Goal: Obtain resource: Obtain resource

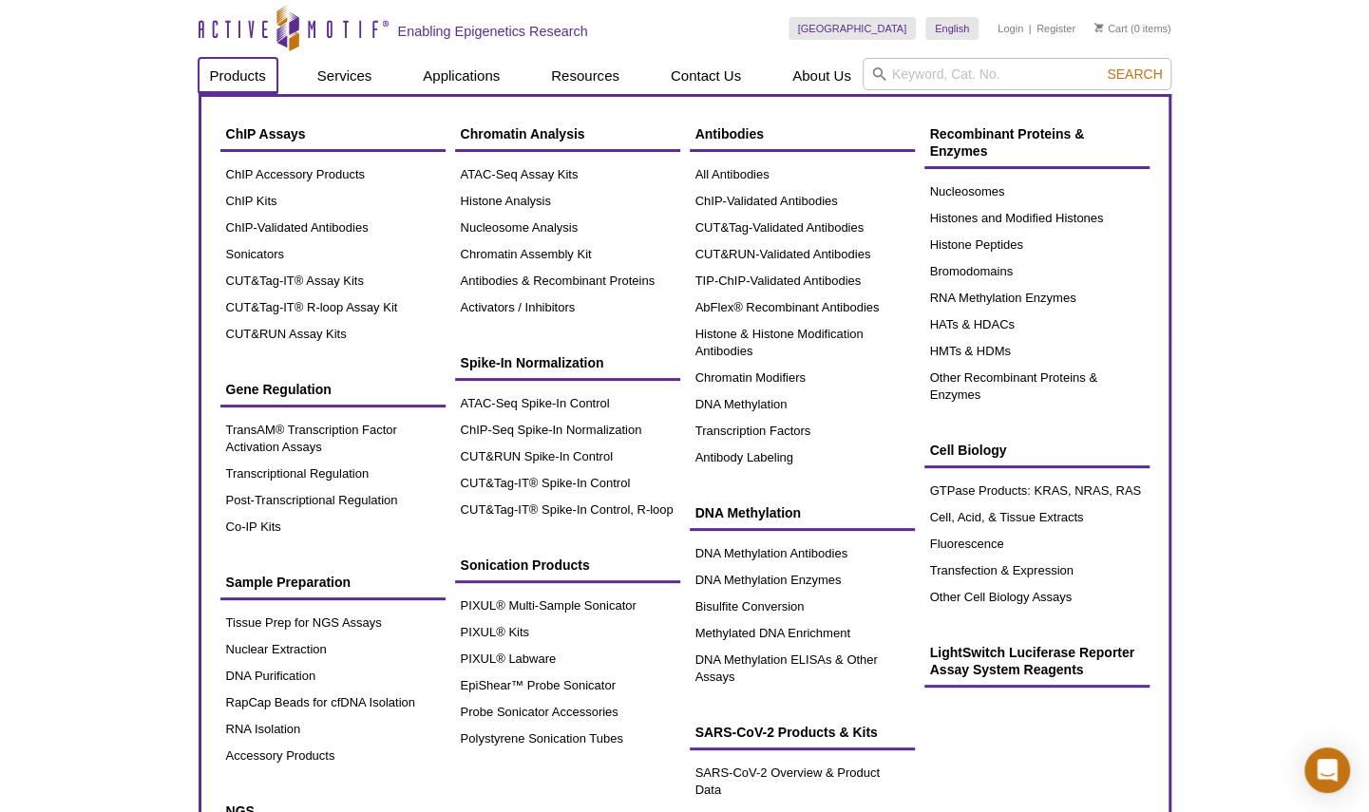
click at [237, 71] on link "Products" at bounding box center [237, 76] width 79 height 36
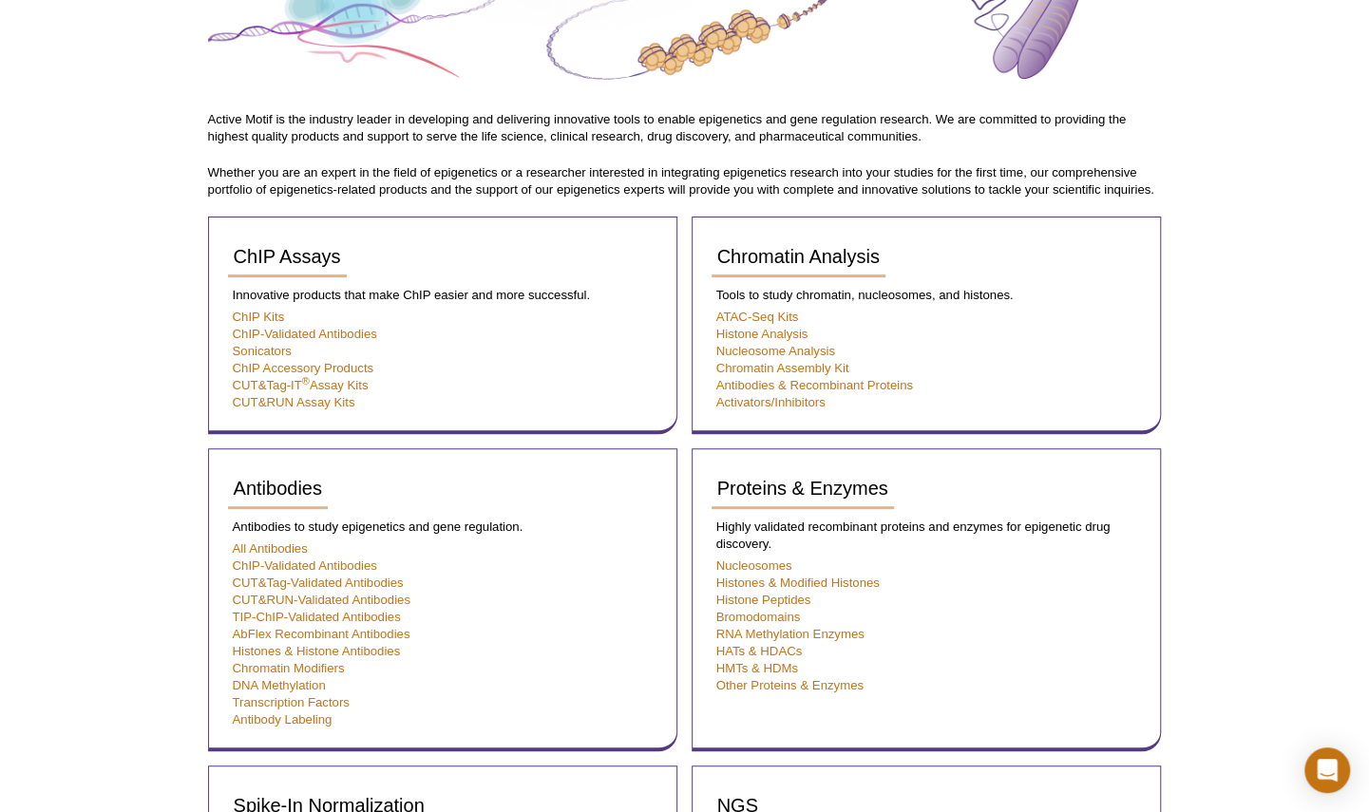
scroll to position [262, 0]
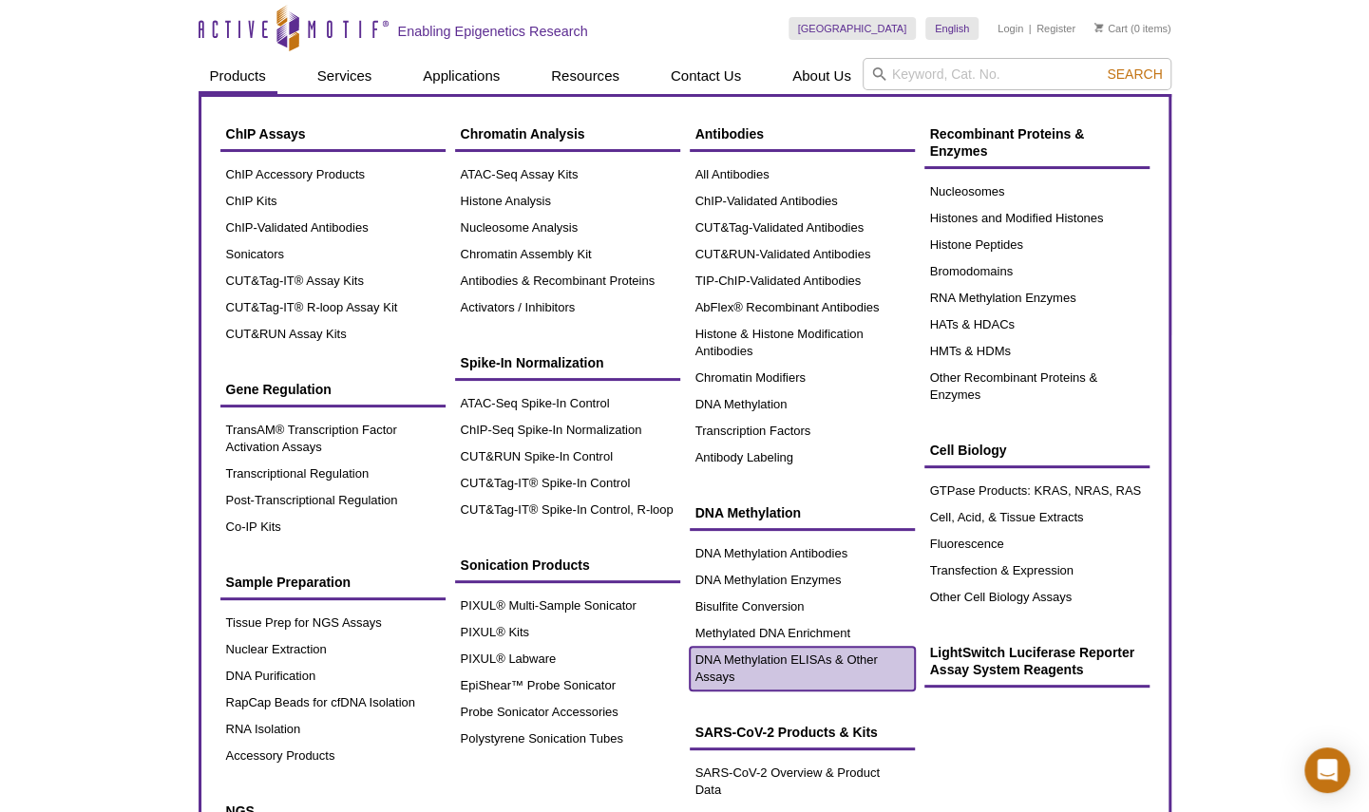
click at [779, 653] on link "DNA Methylation ELISAs & Other Assays" at bounding box center [801, 669] width 225 height 44
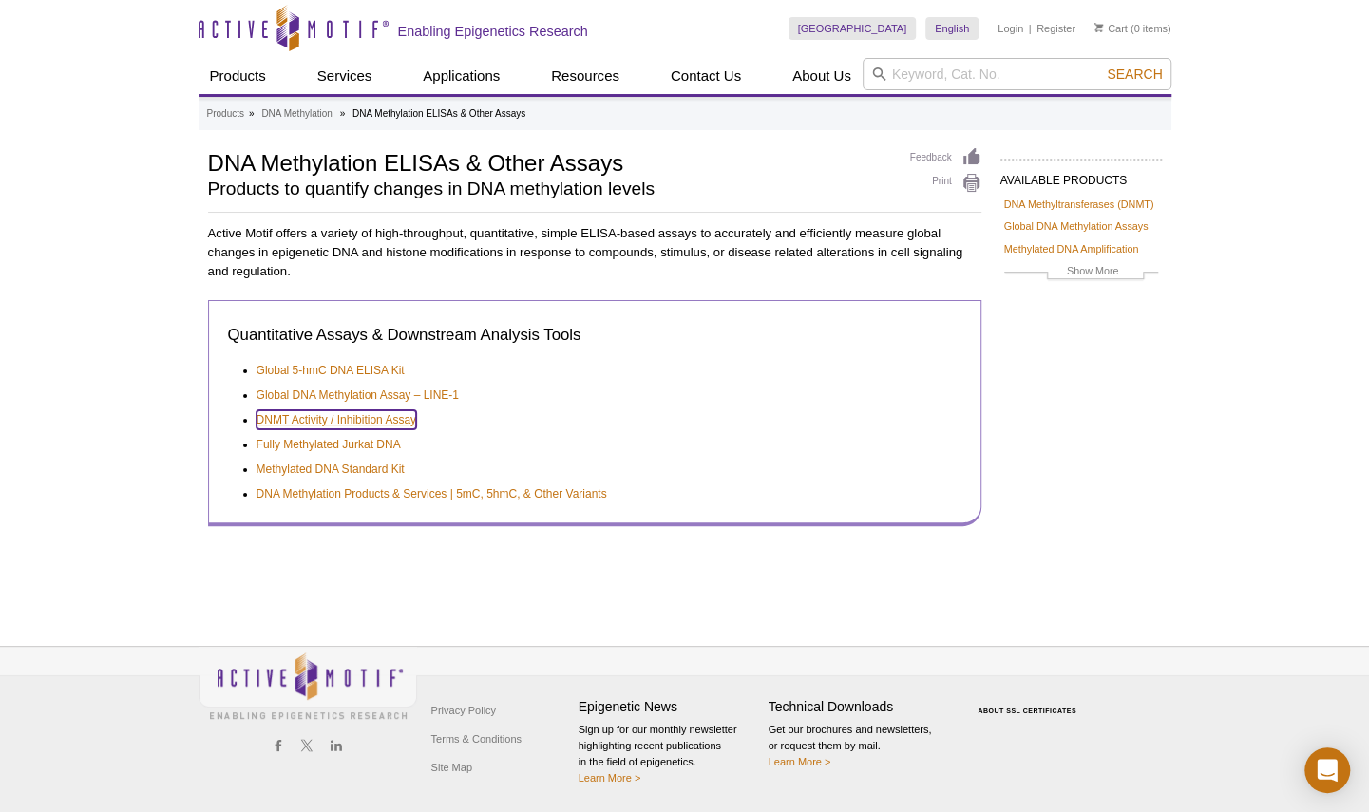
click at [378, 420] on link "DNMT Activity / Inhibition Assay" at bounding box center [336, 419] width 160 height 19
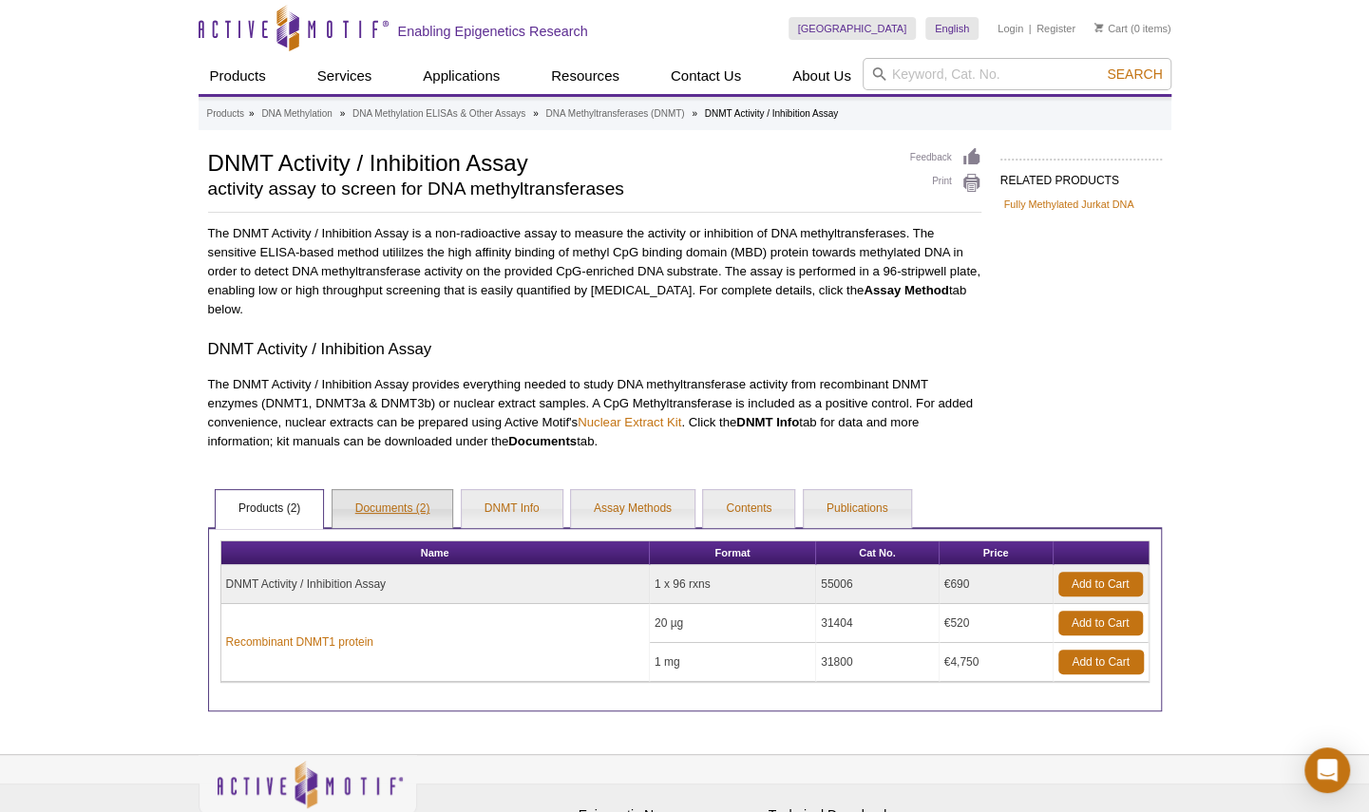
click at [406, 503] on link "Documents (2)" at bounding box center [392, 509] width 121 height 38
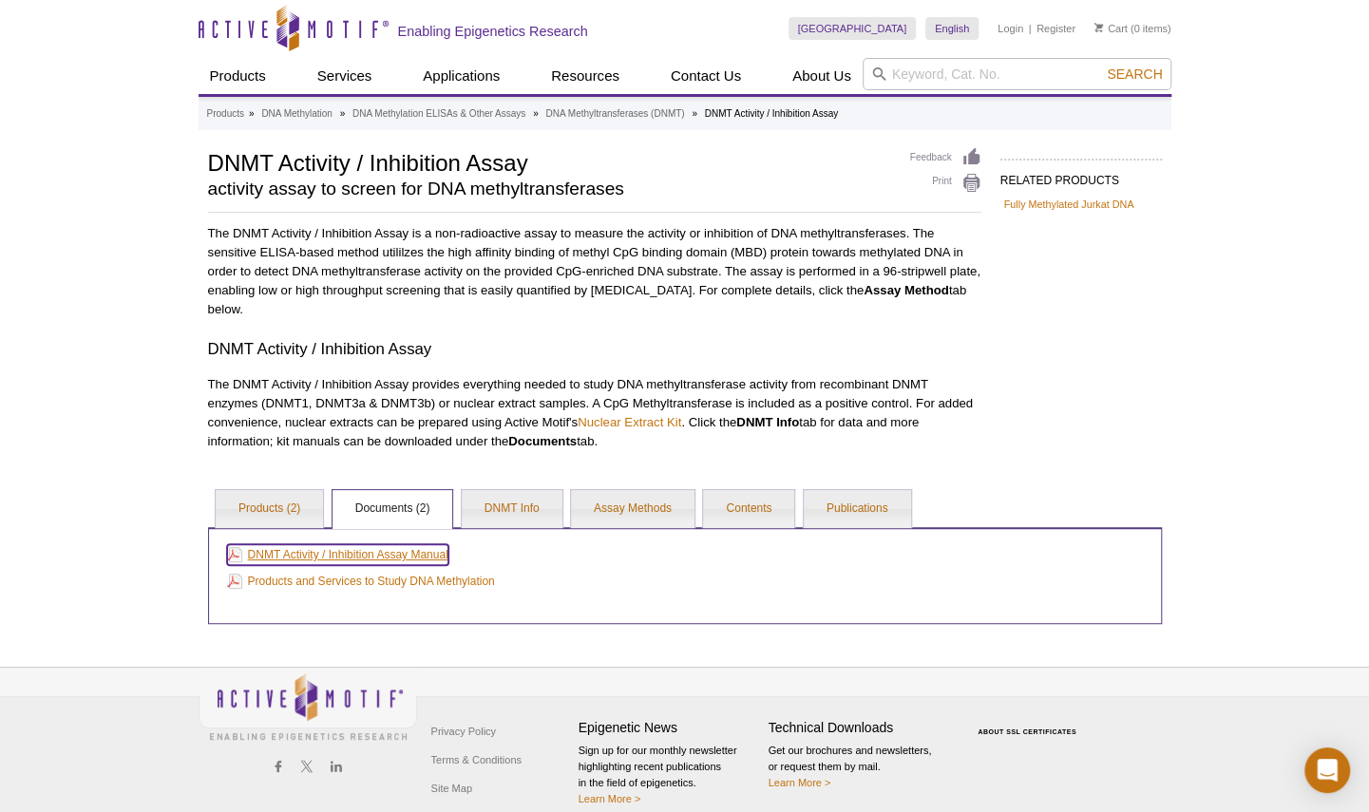
click at [405, 557] on link "DNMT Activity / Inhibition Assay Manual" at bounding box center [337, 554] width 221 height 21
click at [323, 255] on p "The DNMT Activity / Inhibition Assay is a non-radioactive assay to measure the …" at bounding box center [594, 271] width 773 height 95
click at [634, 505] on link "Assay Methods" at bounding box center [632, 509] width 123 height 38
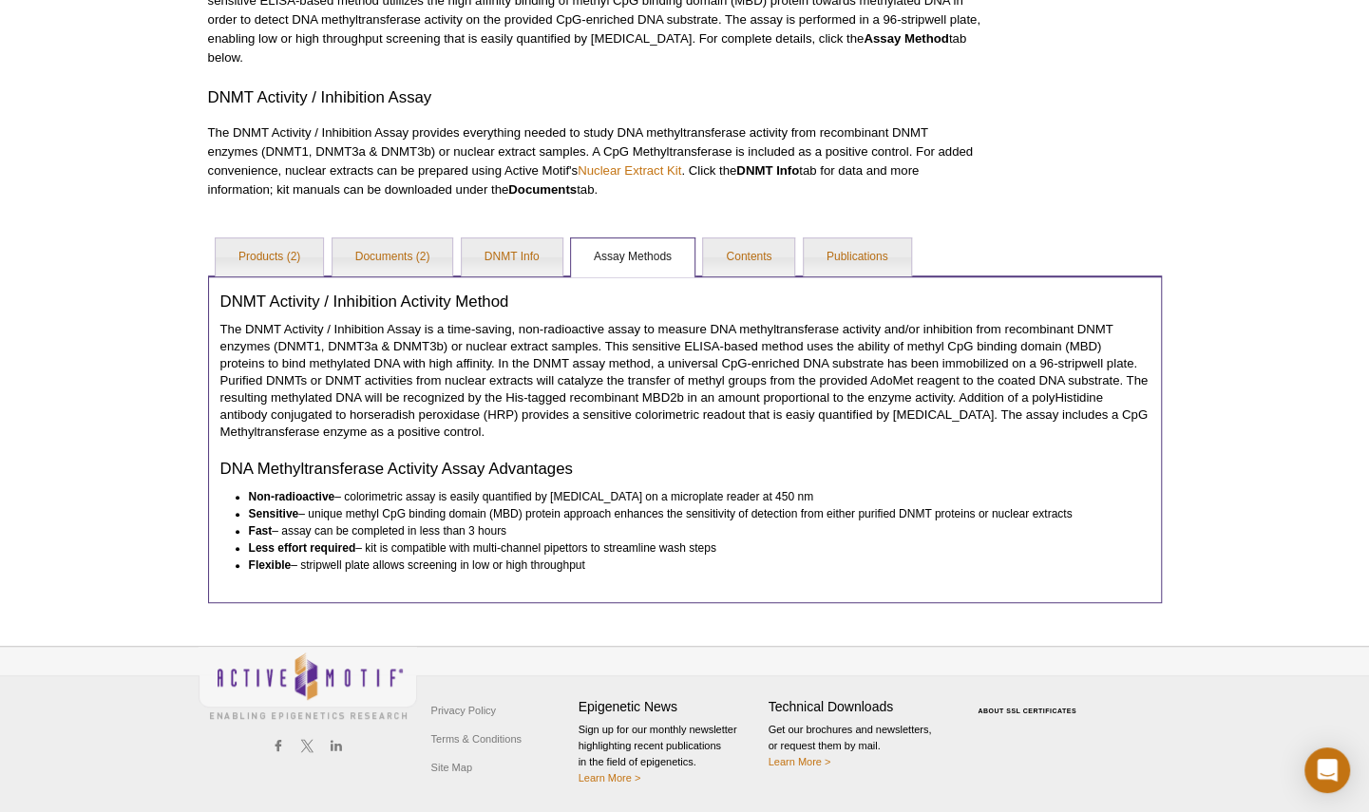
scroll to position [277, 0]
click at [516, 238] on link "DNMT Info" at bounding box center [512, 257] width 101 height 38
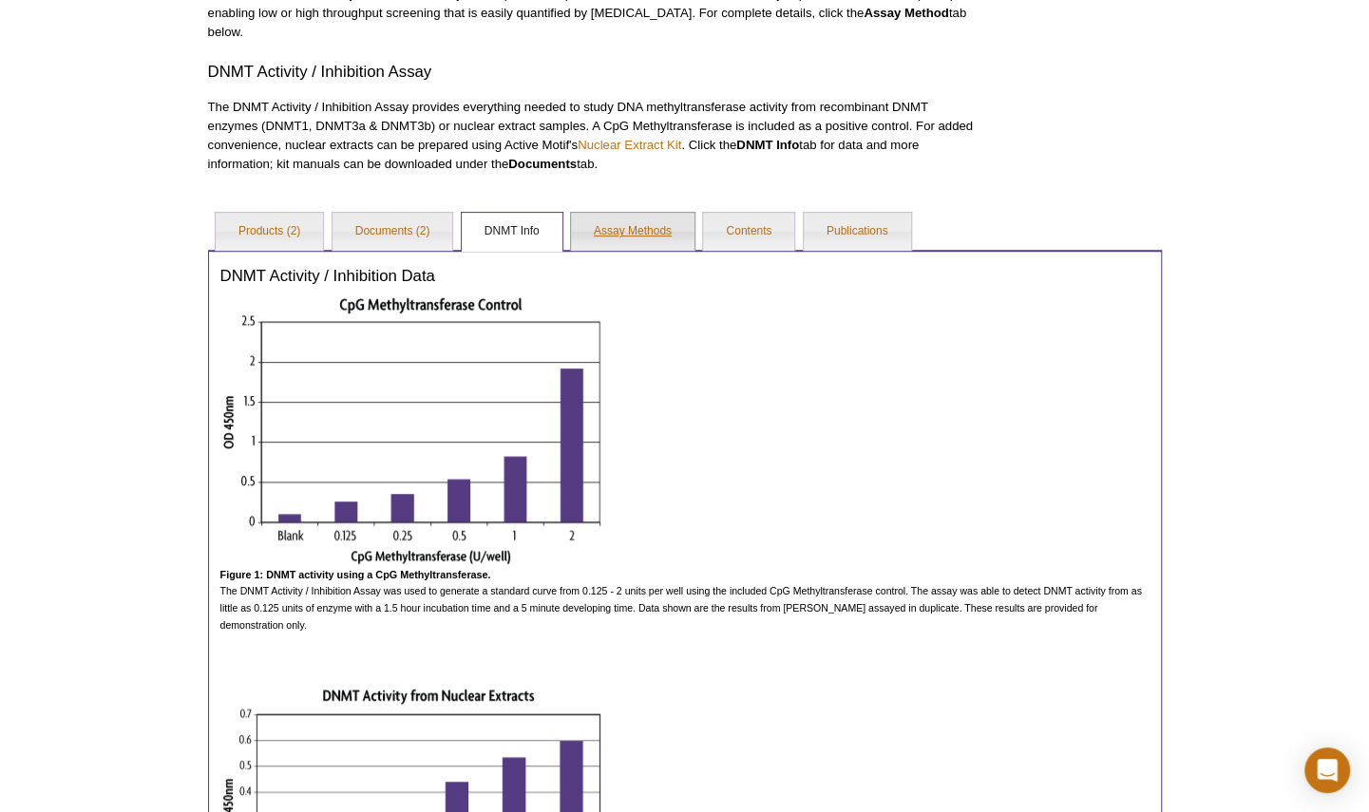
click at [675, 224] on link "Assay Methods" at bounding box center [632, 232] width 123 height 38
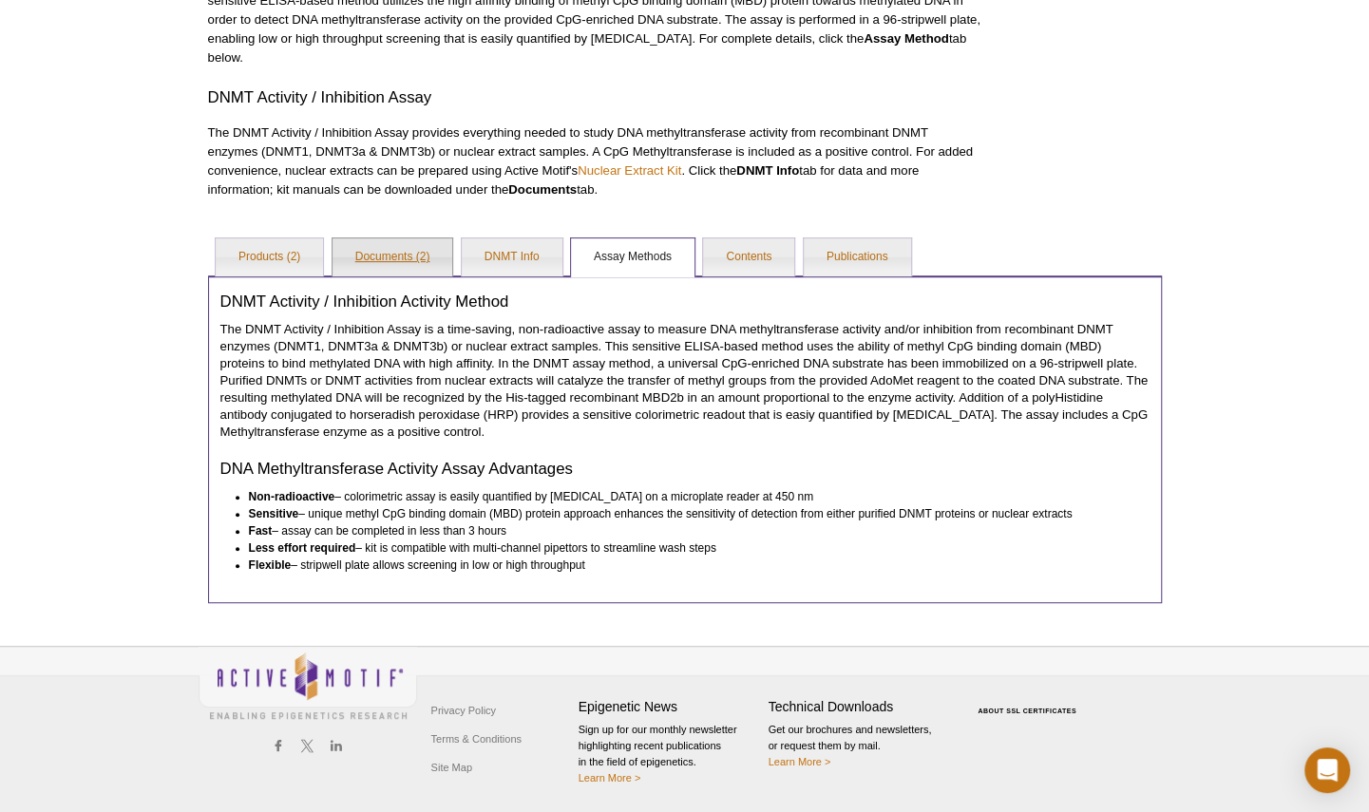
click at [415, 238] on link "Documents (2)" at bounding box center [392, 257] width 121 height 38
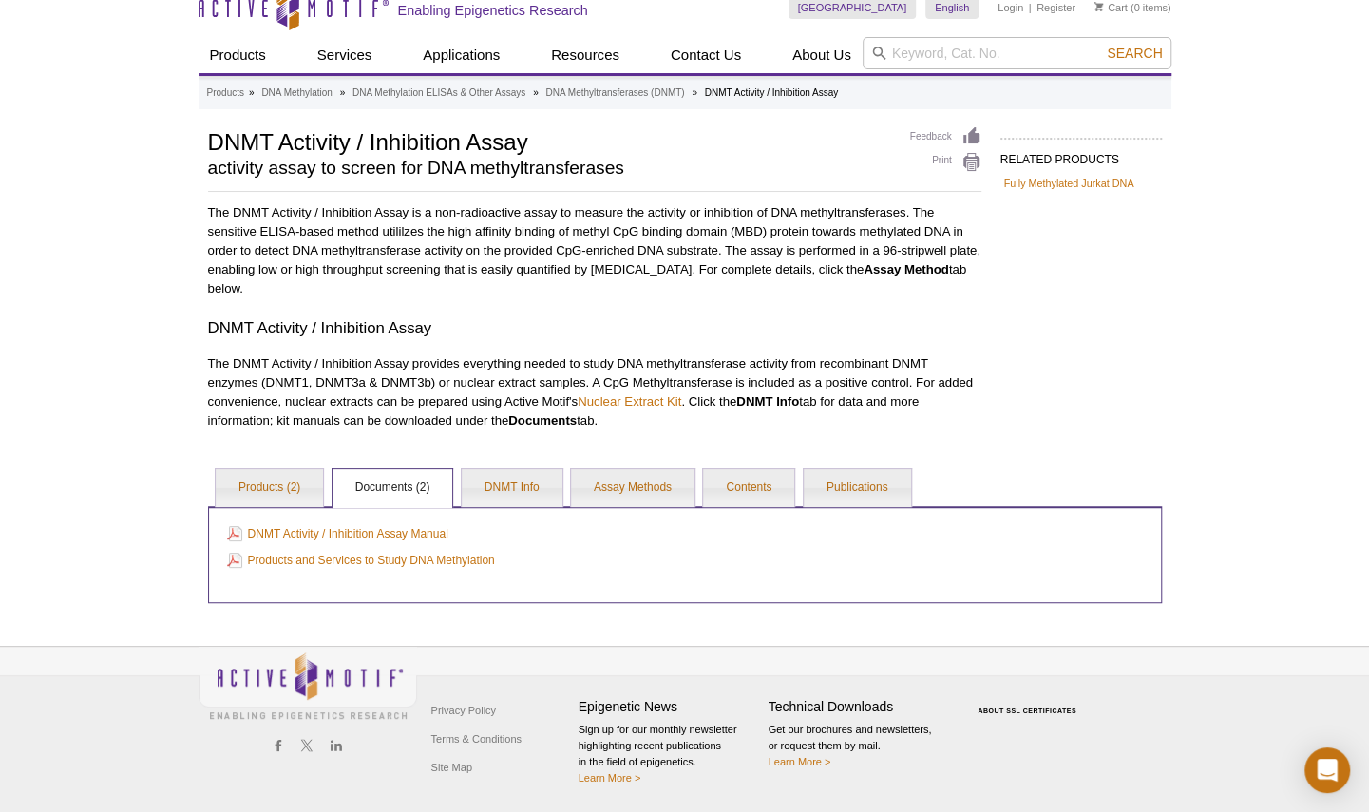
scroll to position [104, 0]
click at [405, 523] on link "DNMT Activity / Inhibition Assay Manual" at bounding box center [337, 533] width 221 height 21
